Goal: Task Accomplishment & Management: Complete application form

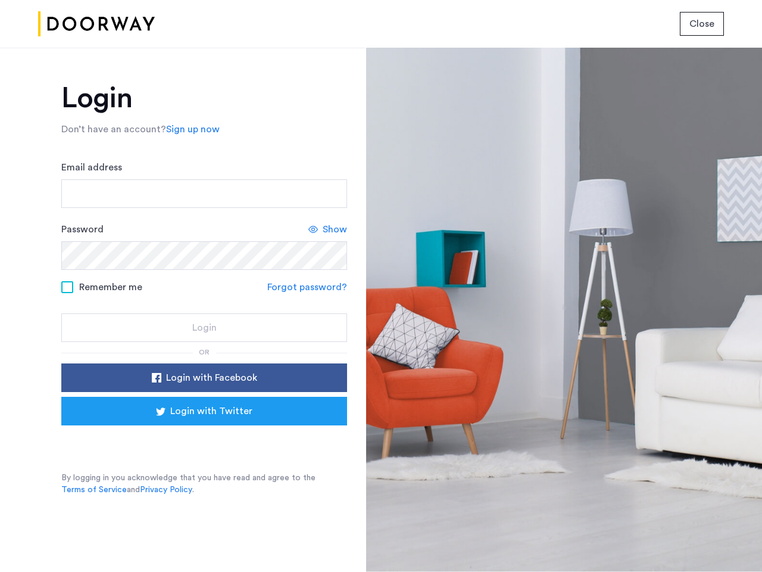
click at [702, 24] on span "Close" at bounding box center [702, 24] width 25 height 14
click at [190, 129] on link "Sign up now" at bounding box center [193, 129] width 54 height 14
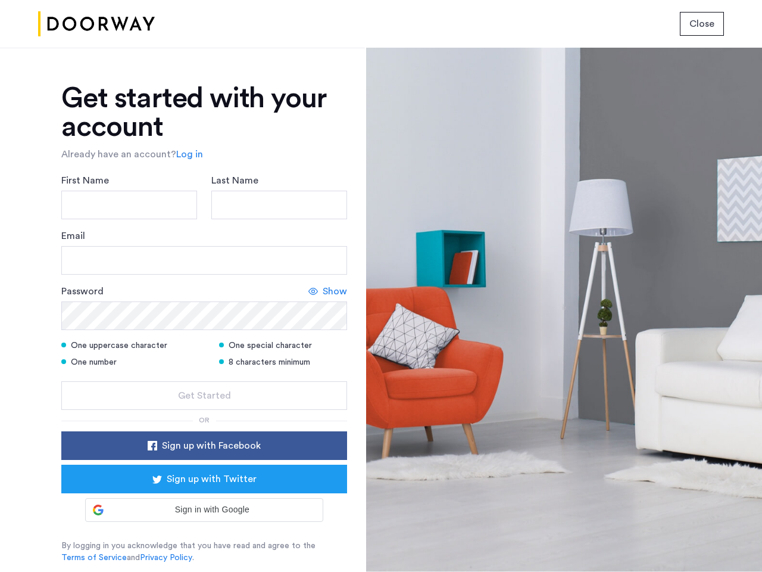
click at [328, 229] on div "Email" at bounding box center [204, 252] width 286 height 46
click at [309, 287] on icon at bounding box center [314, 292] width 10 height 10
click at [204, 378] on form "First Name Last Name Email Password Show One uppercase character One special ch…" at bounding box center [204, 291] width 286 height 236
click at [204, 411] on div "Get started with your account Already have an account? Log in First Name Last N…" at bounding box center [204, 323] width 286 height 479
